Goal: Check status: Check status

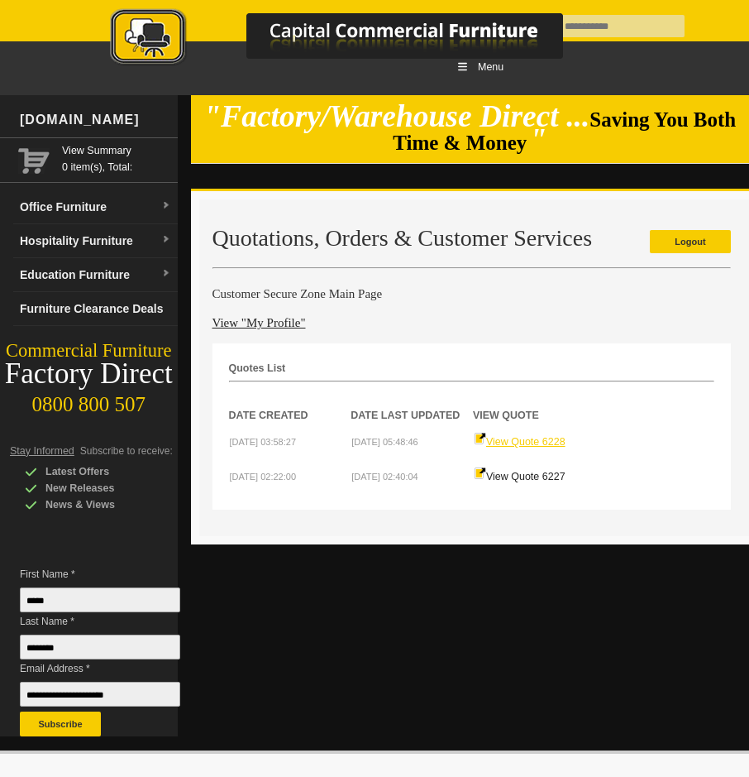
click at [537, 443] on link "View Quote 6228" at bounding box center [520, 442] width 92 height 12
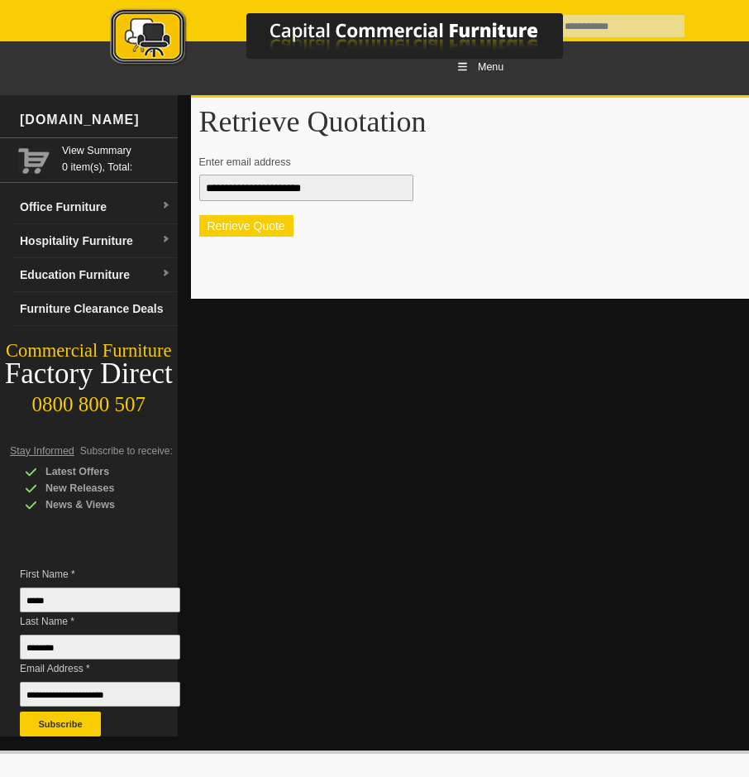
click at [215, 218] on button "Retrieve Quote" at bounding box center [246, 226] width 94 height 22
